Goal: Find specific page/section: Find specific page/section

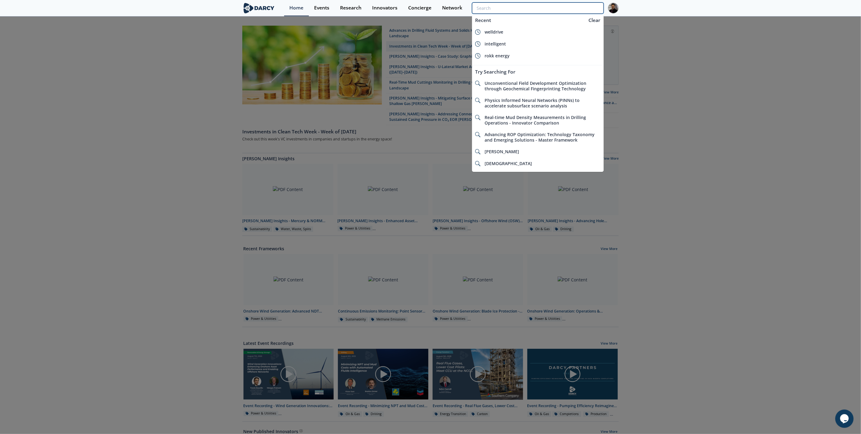
click at [569, 9] on input "search" at bounding box center [538, 7] width 132 height 11
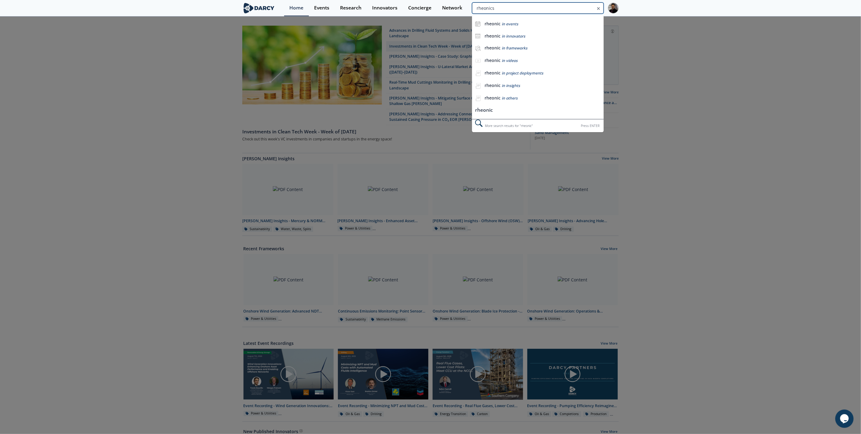
type input "rheonics"
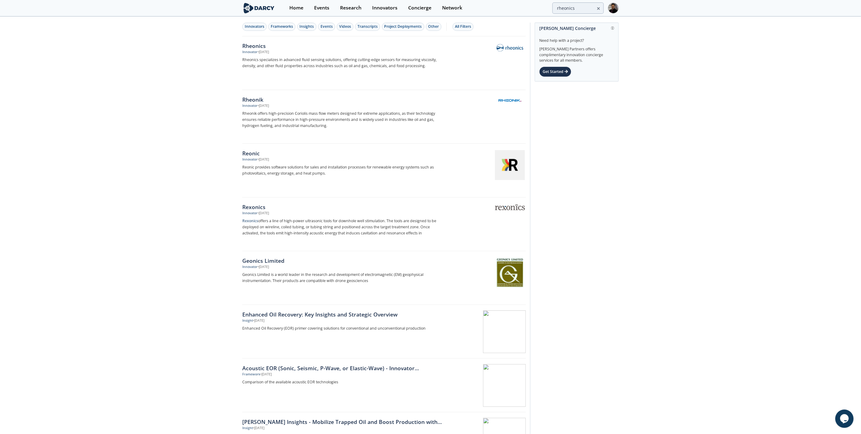
click at [254, 50] on div "Innovator" at bounding box center [249, 52] width 15 height 5
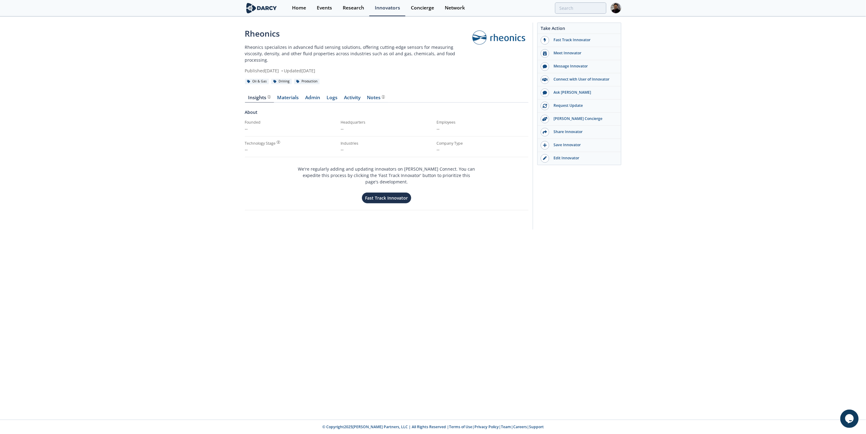
click at [323, 95] on link "Logs" at bounding box center [331, 98] width 17 height 7
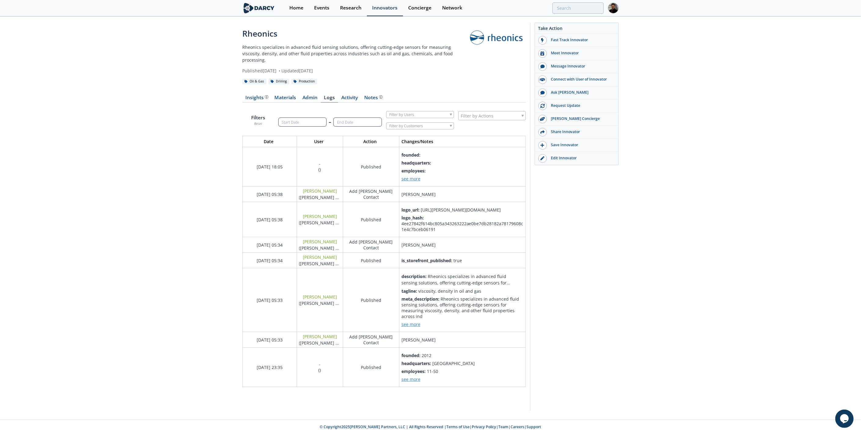
scroll to position [264, 294]
click at [315, 95] on link "Admin" at bounding box center [309, 98] width 21 height 7
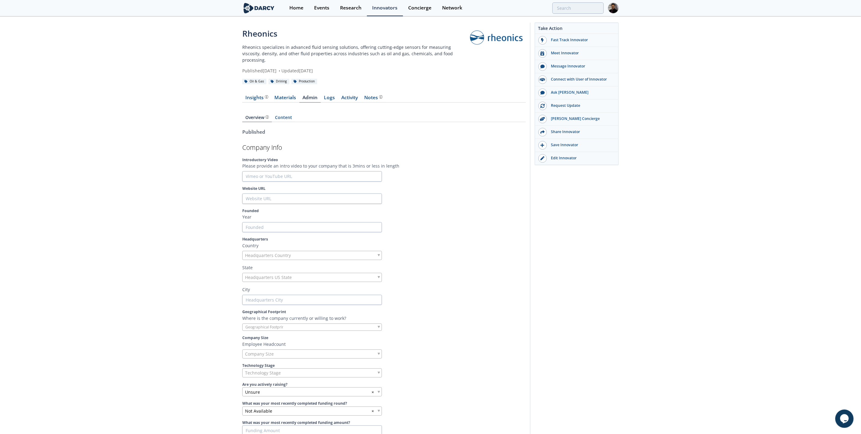
click at [330, 95] on link "Logs" at bounding box center [329, 98] width 17 height 7
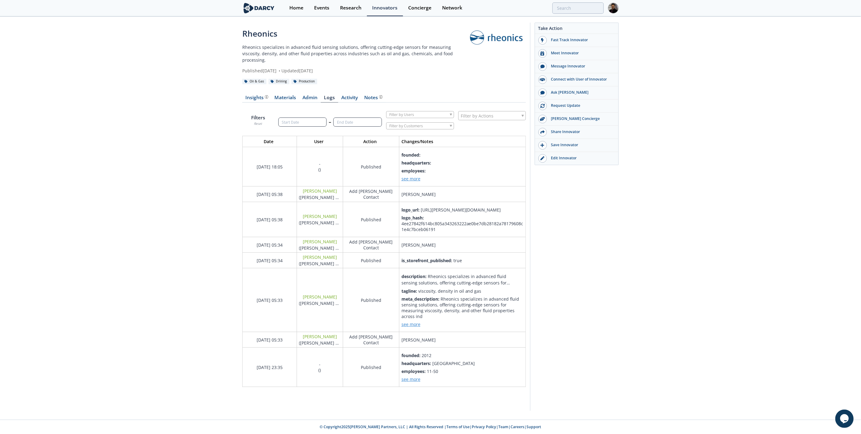
scroll to position [6, 0]
